Goal: Task Accomplishment & Management: Manage account settings

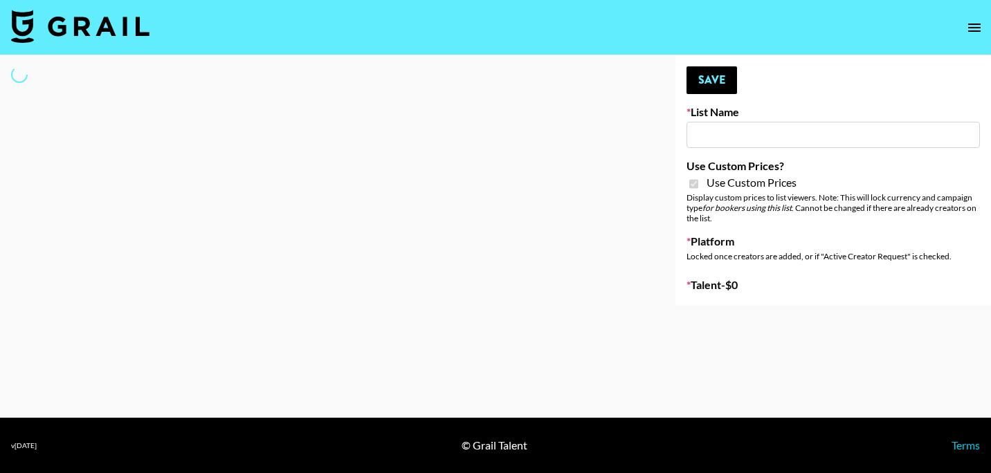
type input "Gfal"
checkbox input "true"
select select "Brand"
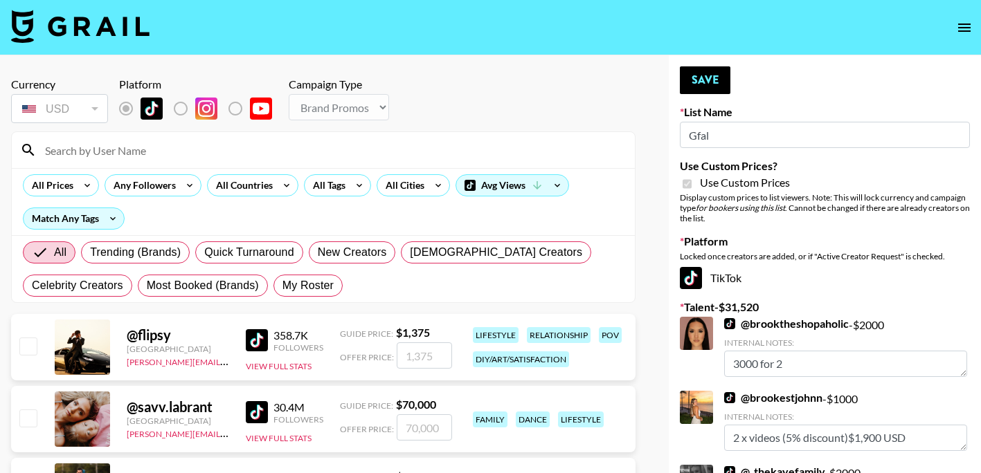
click at [162, 153] on input at bounding box center [332, 150] width 590 height 22
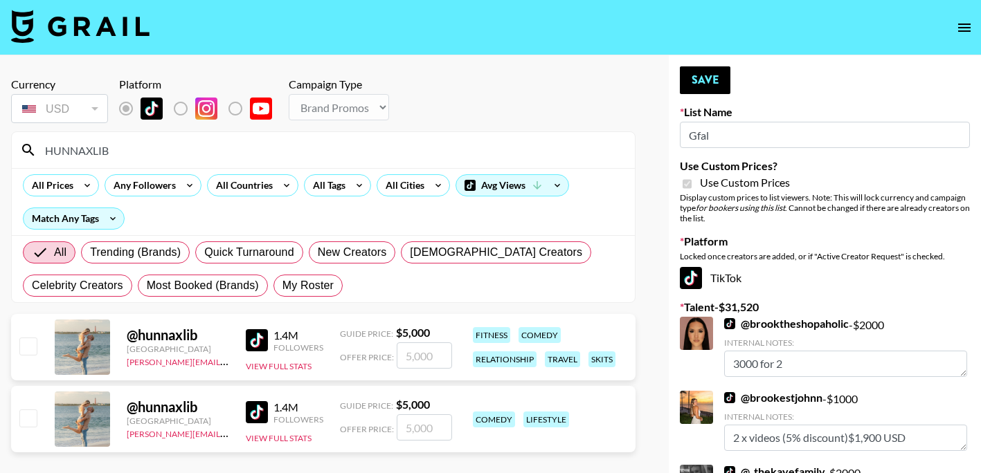
type input "HUNNAXLIB"
click at [489, 305] on section "Currency USD USD ​ Platform Campaign Type Choose Type... Song Promos Brand Prom…" at bounding box center [323, 262] width 624 height 392
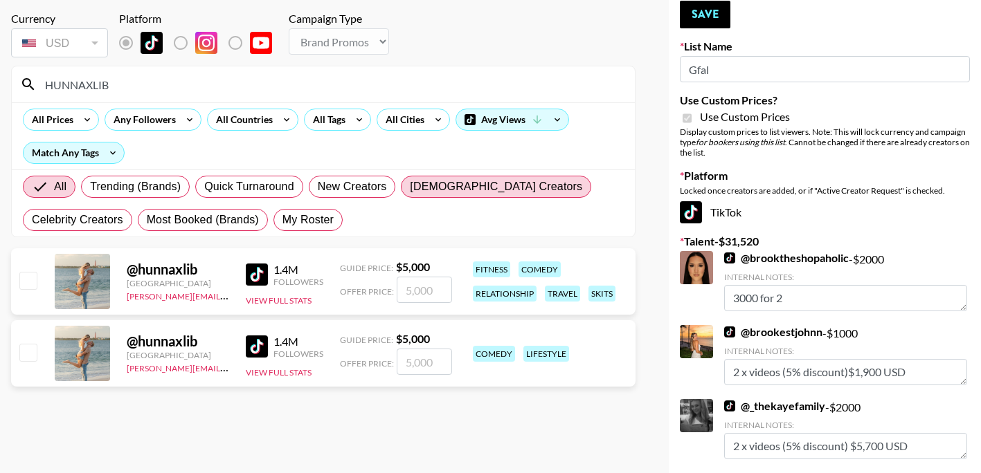
scroll to position [69, 0]
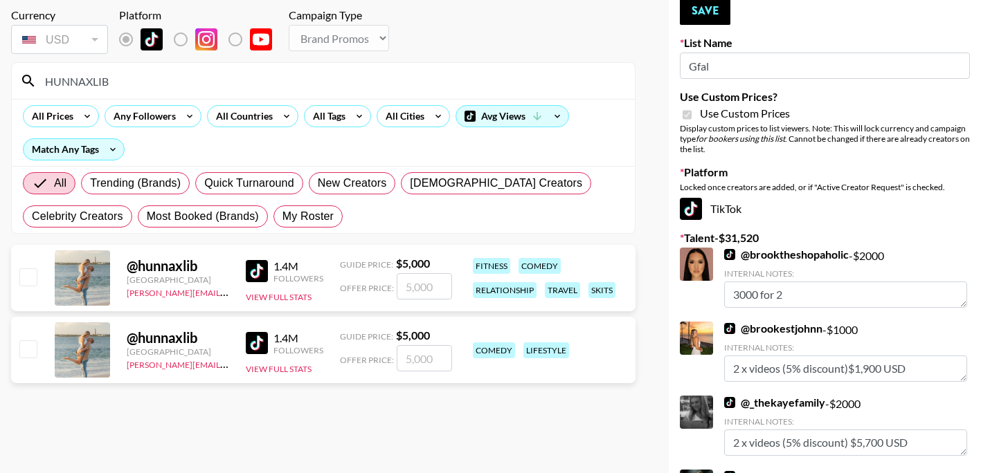
click at [413, 279] on input "number" at bounding box center [424, 286] width 55 height 26
checkbox input "true"
type input "6000"
click at [859, 182] on div "Locked once creators are added, or if "Active Creator Request" is checked." at bounding box center [825, 187] width 290 height 10
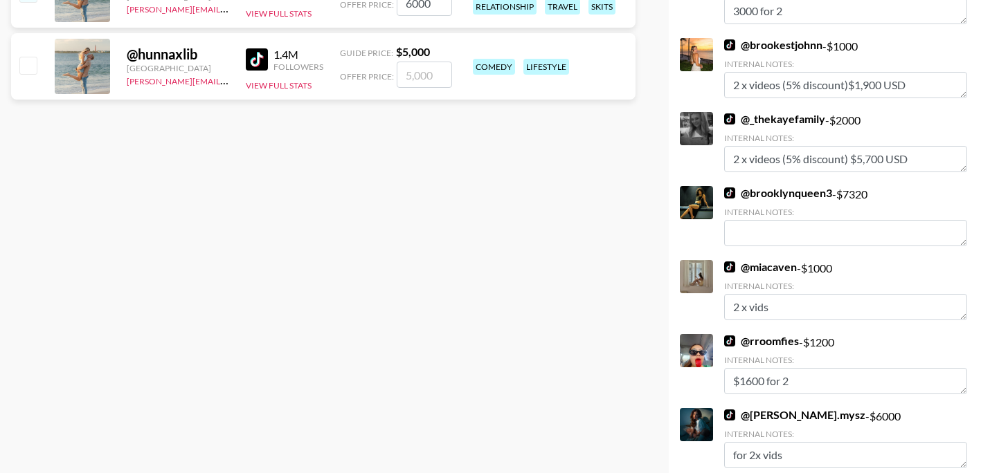
scroll to position [725, 0]
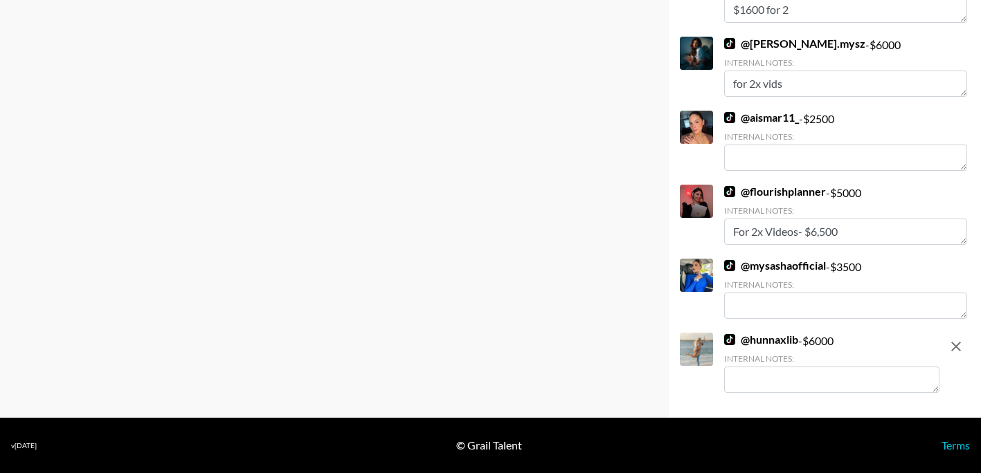
click at [777, 387] on textarea at bounding box center [831, 380] width 215 height 26
type textarea "2x - $6K, 3x - $8K"
click at [956, 347] on icon "remove" at bounding box center [956, 347] width 10 height 10
checkbox input "false"
